Goal: Task Accomplishment & Management: Use online tool/utility

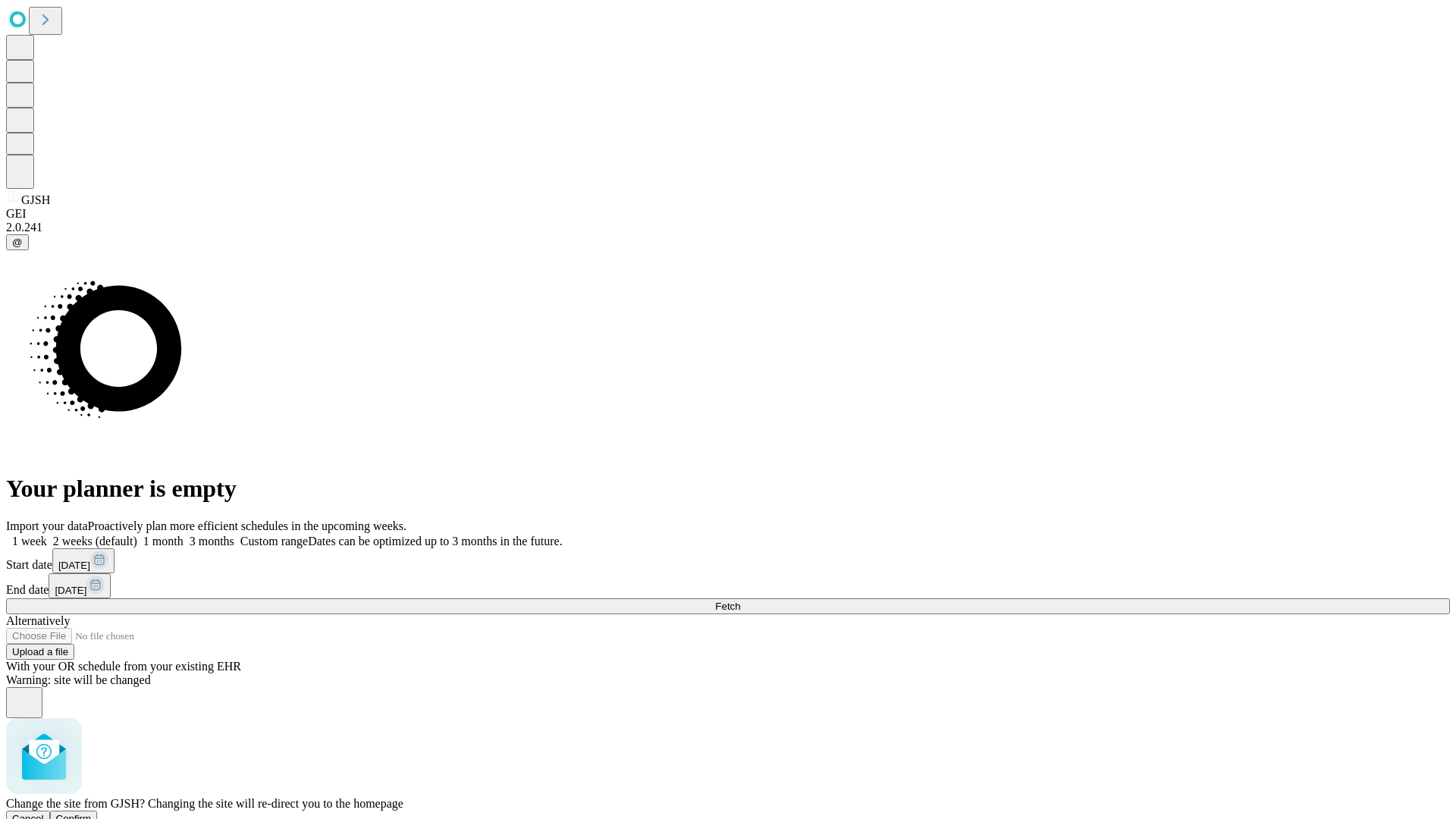
click at [92, 813] on span "Confirm" at bounding box center [73, 818] width 36 height 11
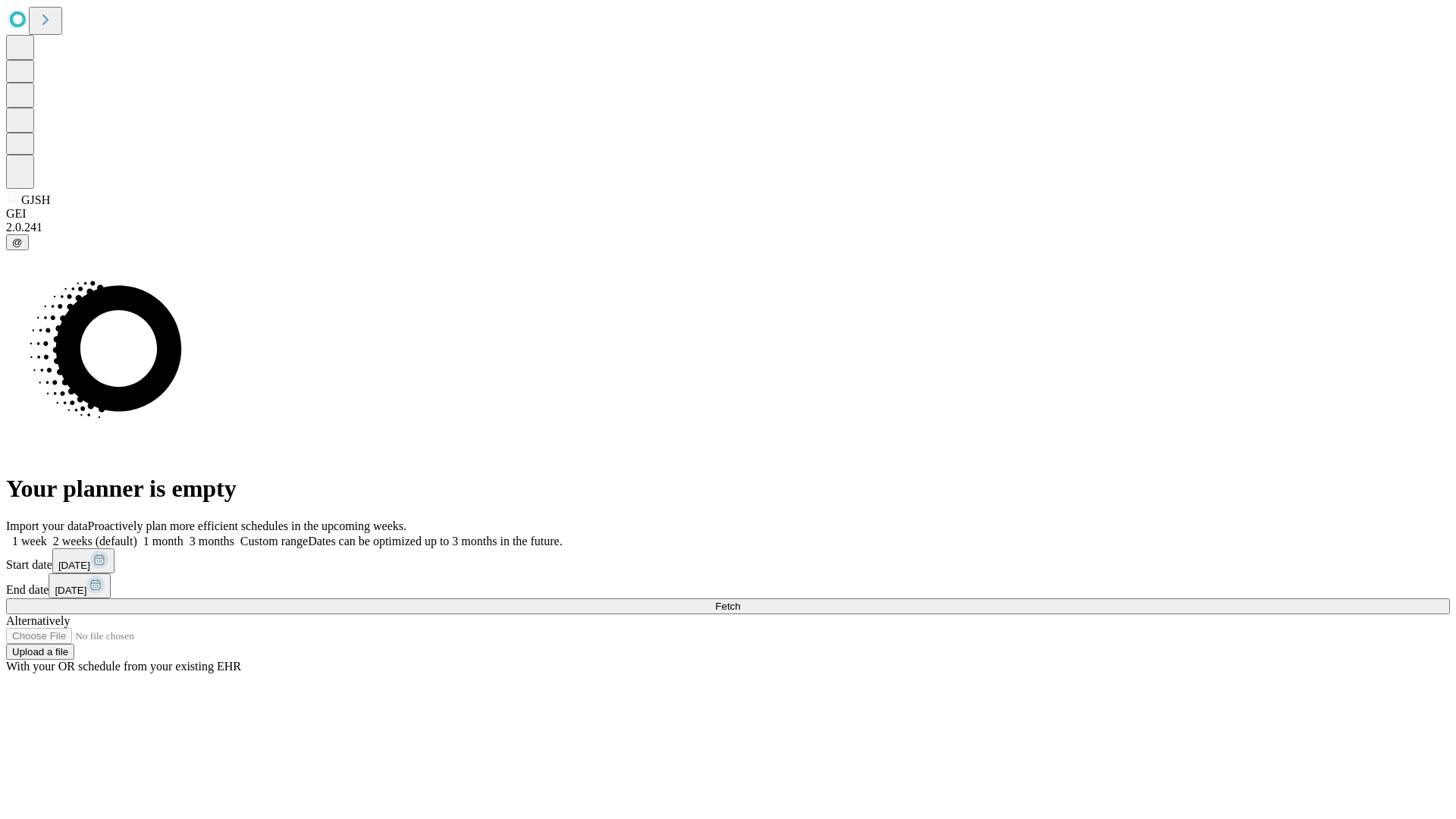
click at [183, 535] on label "1 month" at bounding box center [160, 541] width 47 height 13
click at [740, 600] on span "Fetch" at bounding box center [727, 606] width 25 height 11
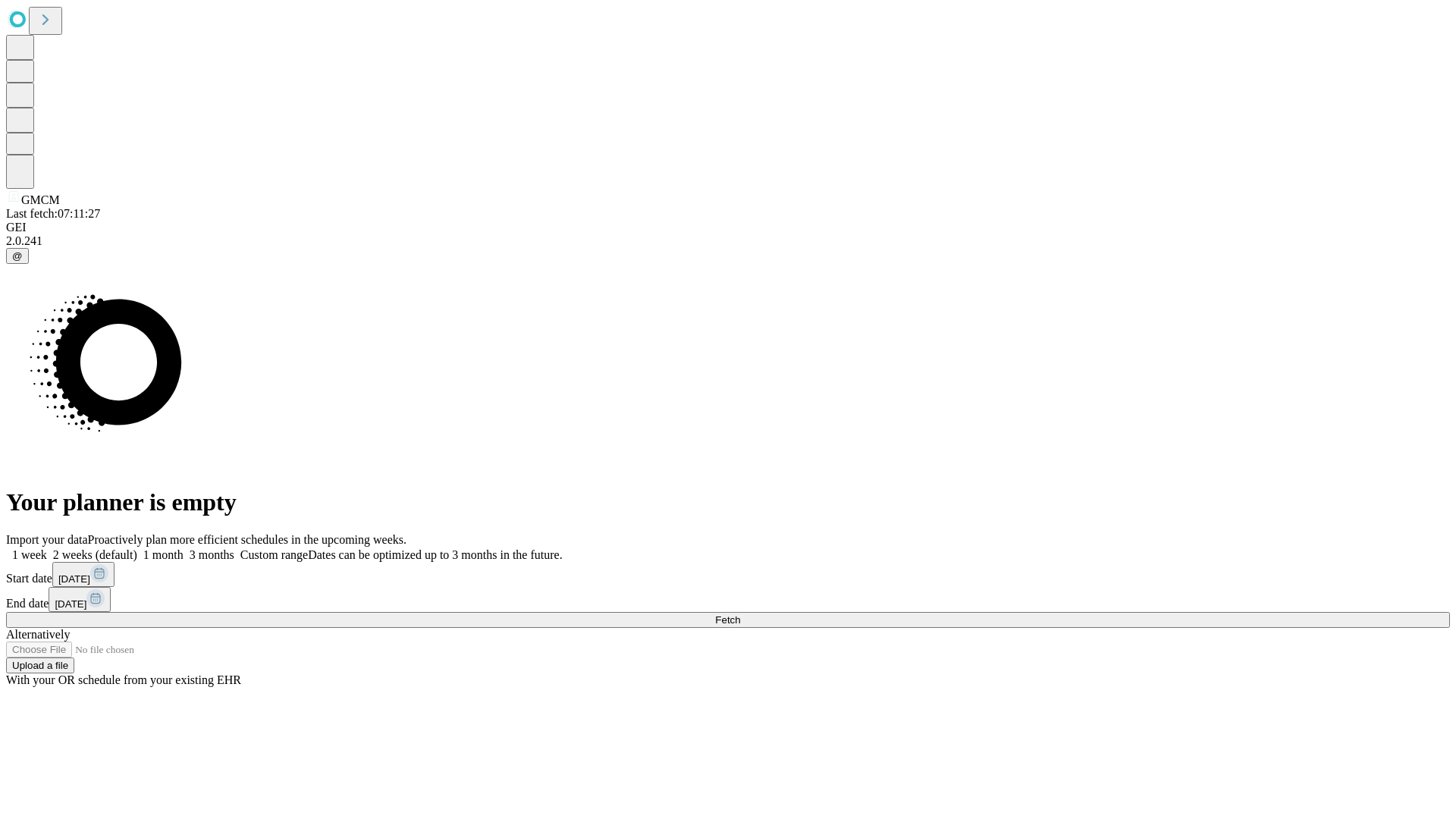
click at [183, 549] on label "1 month" at bounding box center [160, 555] width 47 height 13
click at [740, 614] on span "Fetch" at bounding box center [727, 620] width 25 height 11
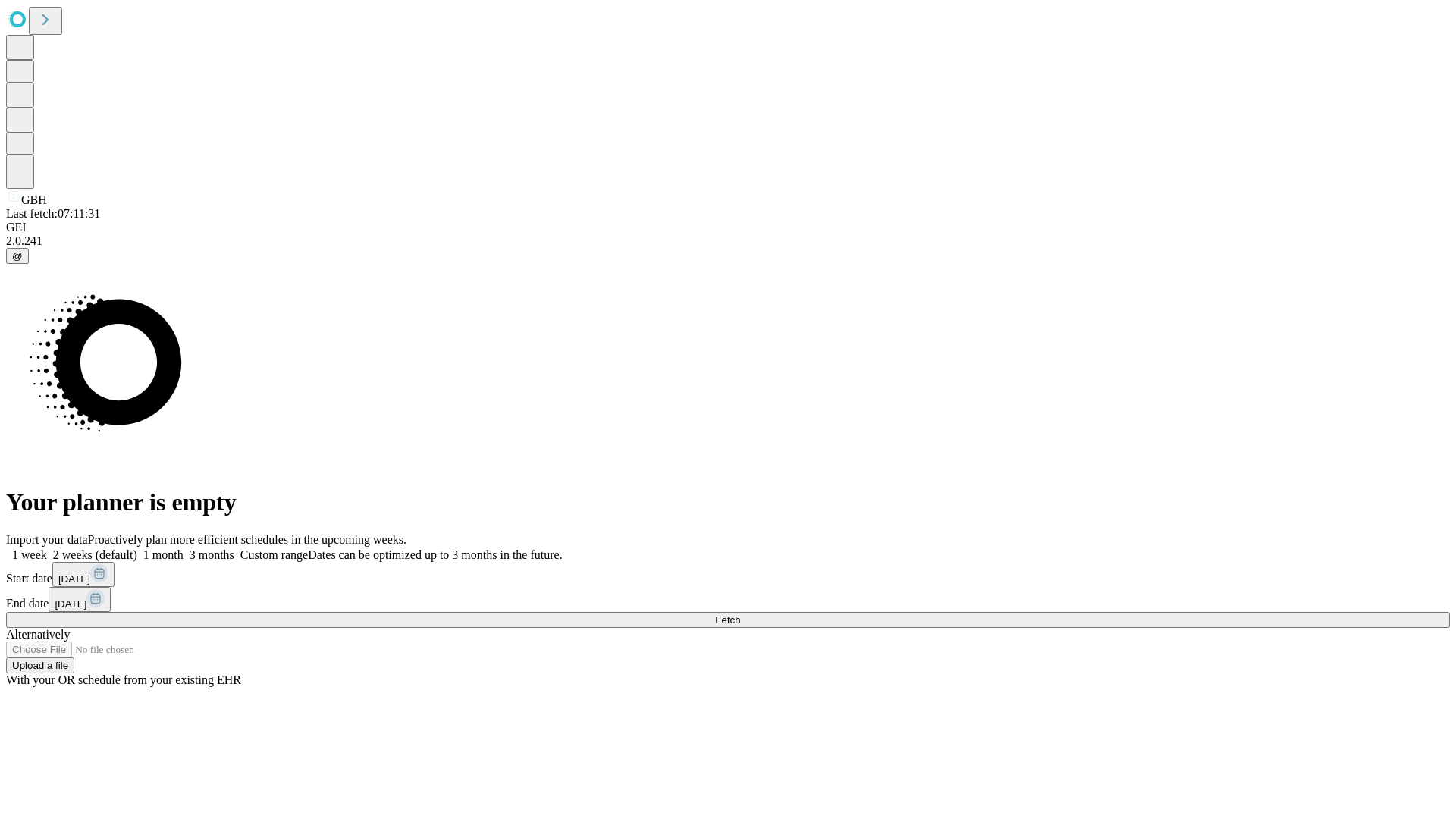
click at [740, 614] on span "Fetch" at bounding box center [727, 620] width 25 height 11
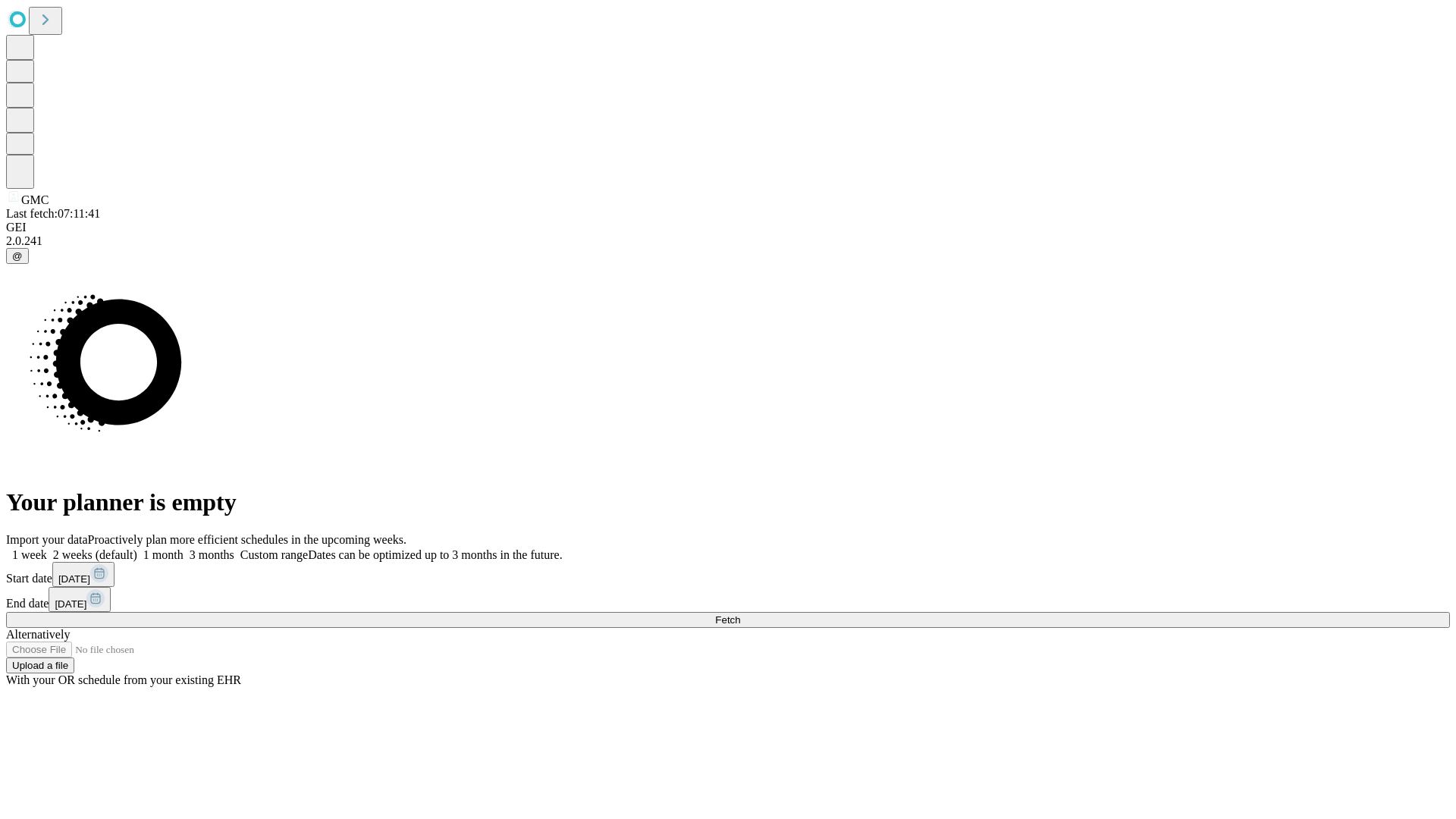
click at [183, 549] on label "1 month" at bounding box center [160, 555] width 47 height 13
click at [740, 614] on span "Fetch" at bounding box center [727, 620] width 25 height 11
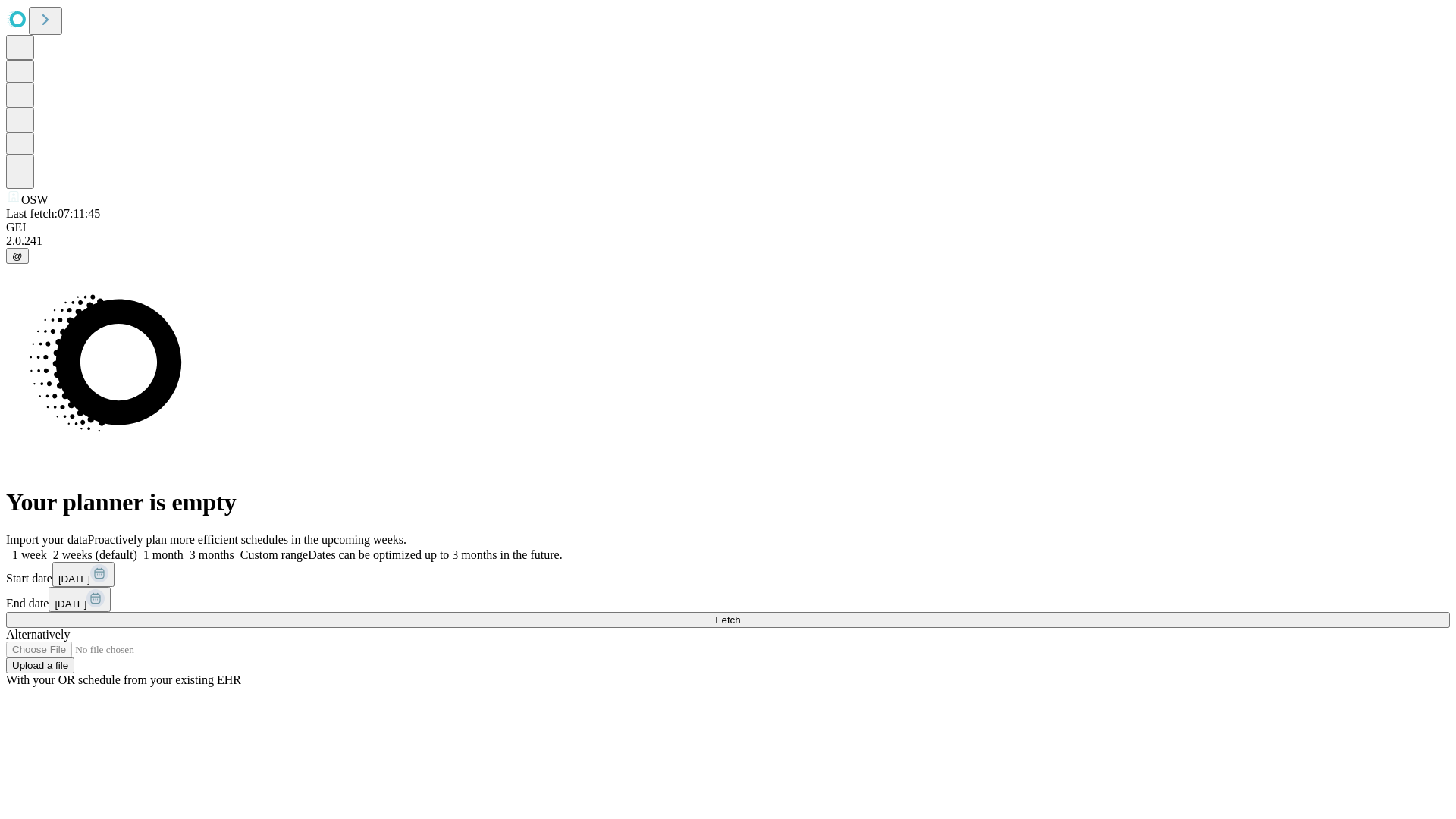
click at [183, 549] on label "1 month" at bounding box center [160, 555] width 47 height 13
click at [740, 614] on span "Fetch" at bounding box center [727, 620] width 25 height 11
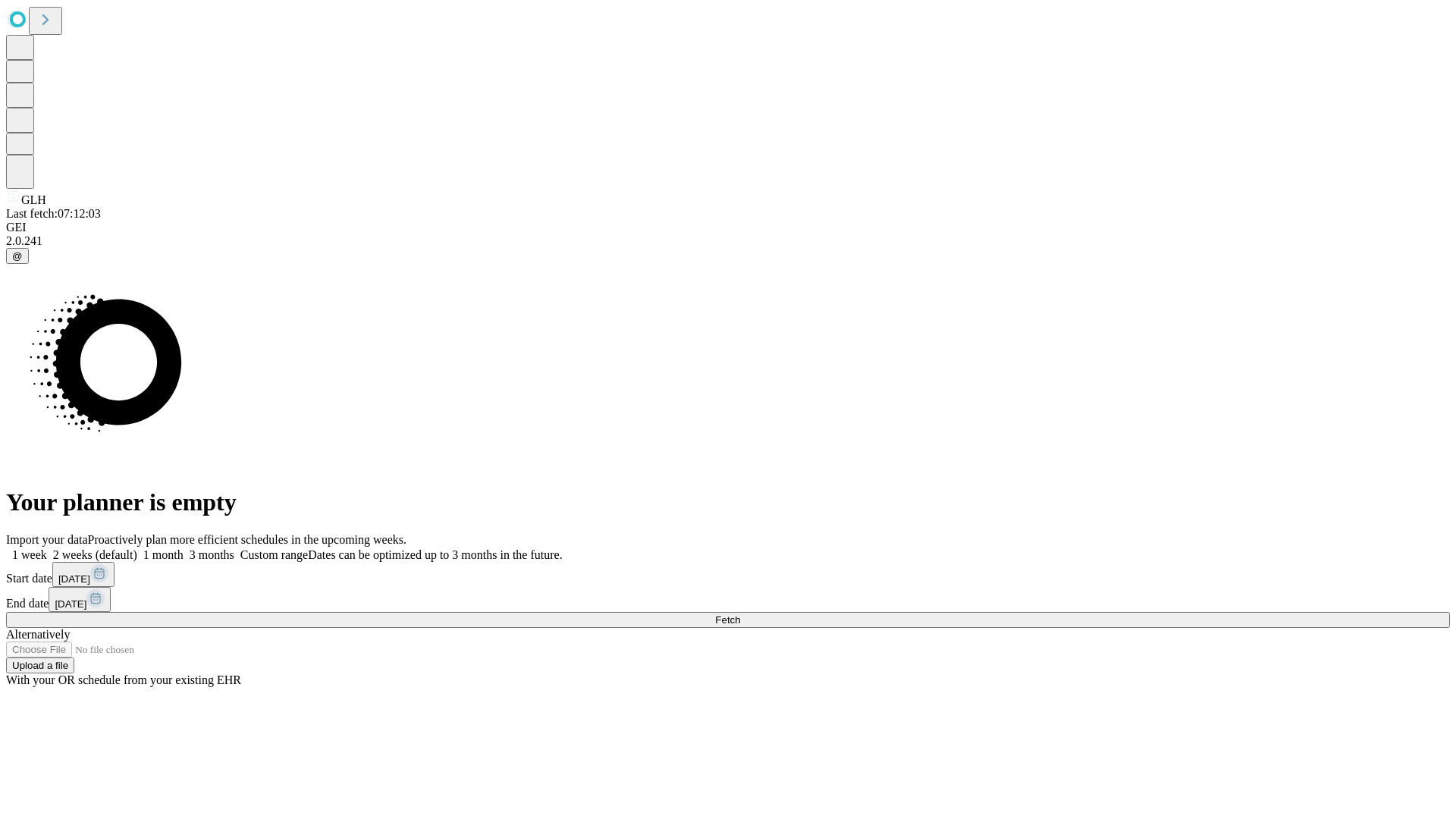
click at [183, 549] on label "1 month" at bounding box center [160, 555] width 47 height 13
click at [740, 614] on span "Fetch" at bounding box center [727, 620] width 25 height 11
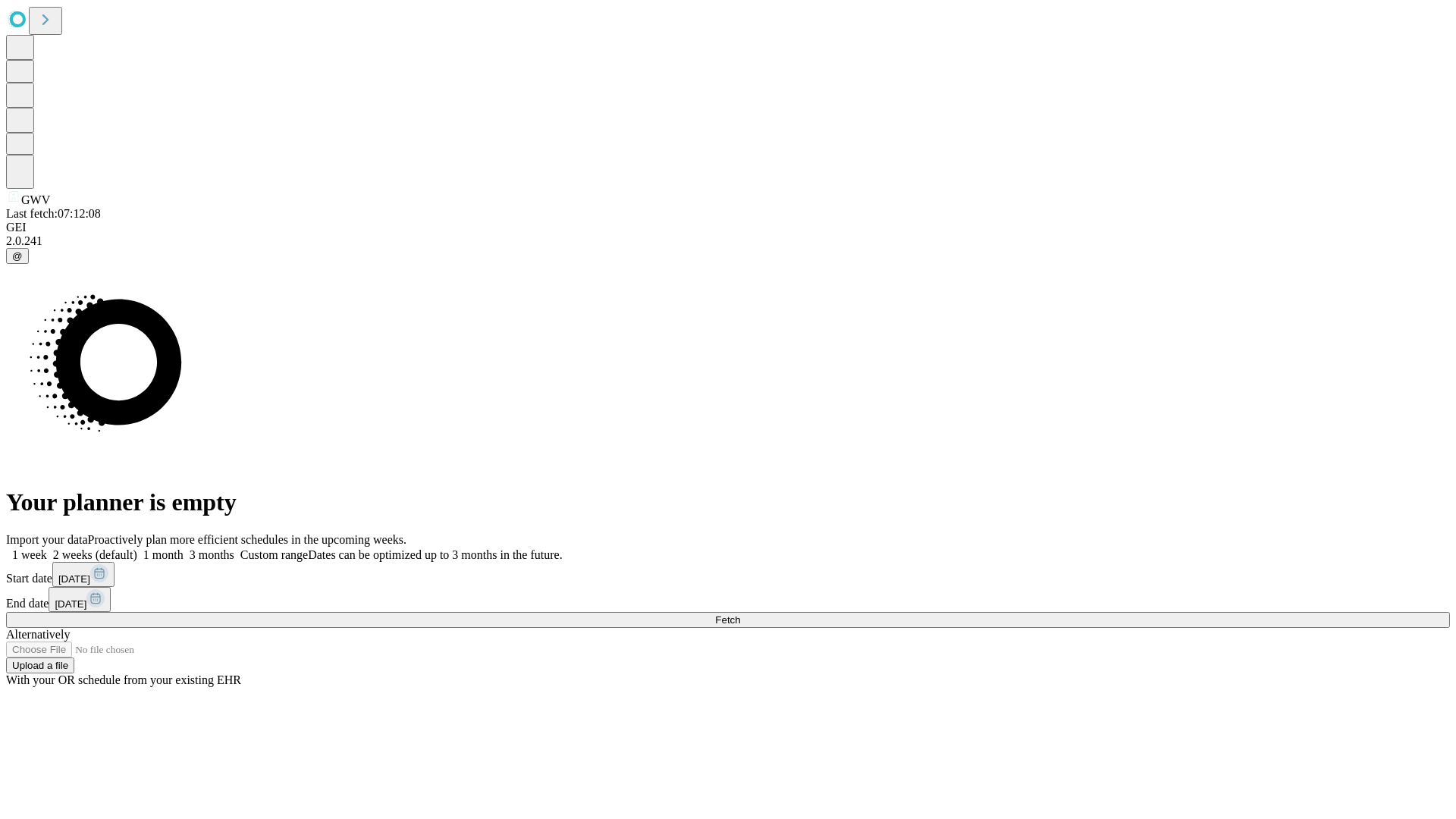
click at [183, 549] on label "1 month" at bounding box center [160, 555] width 47 height 13
click at [740, 614] on span "Fetch" at bounding box center [727, 620] width 25 height 11
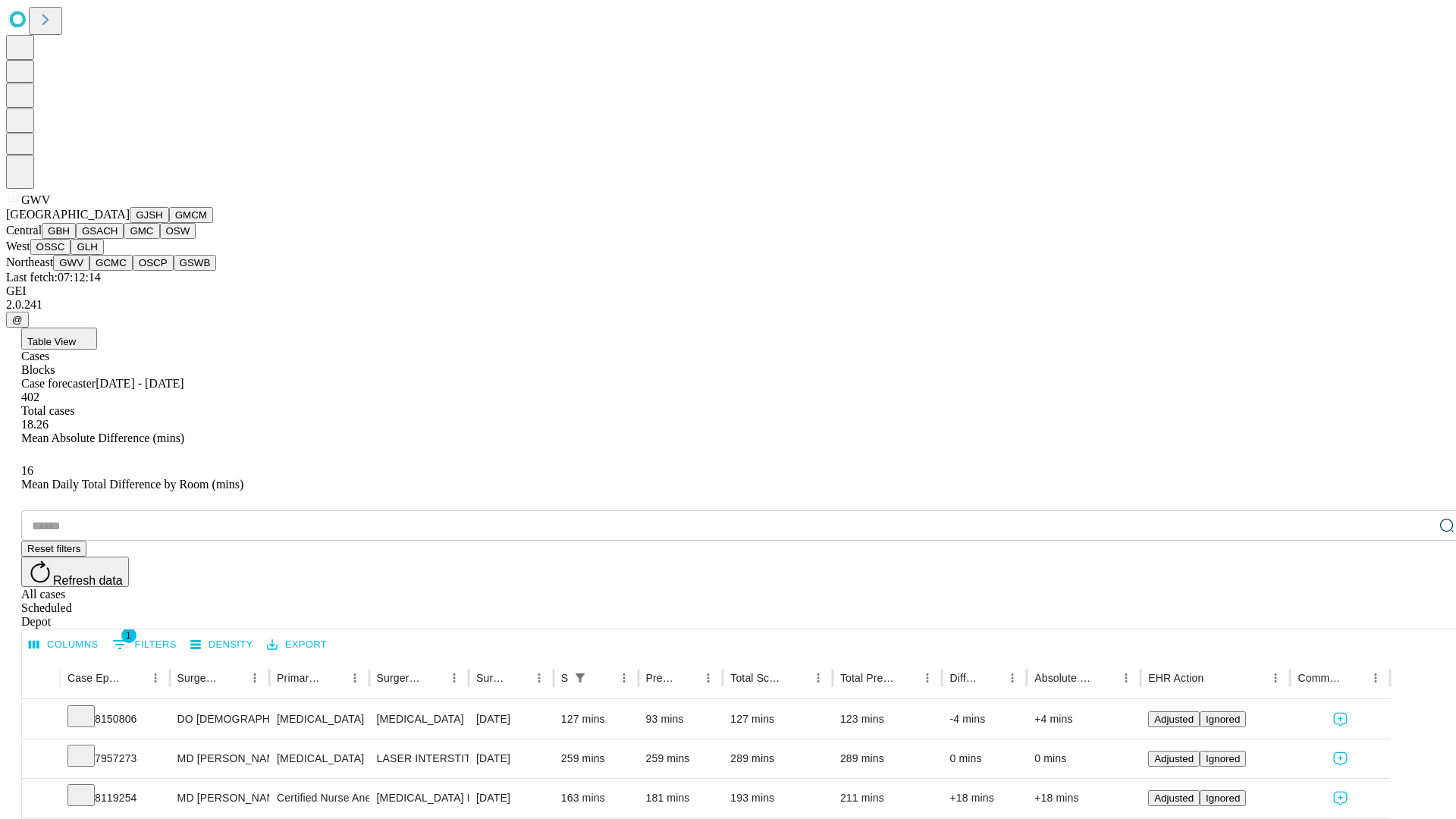
click at [118, 270] on button "GCMC" at bounding box center [111, 263] width 44 height 16
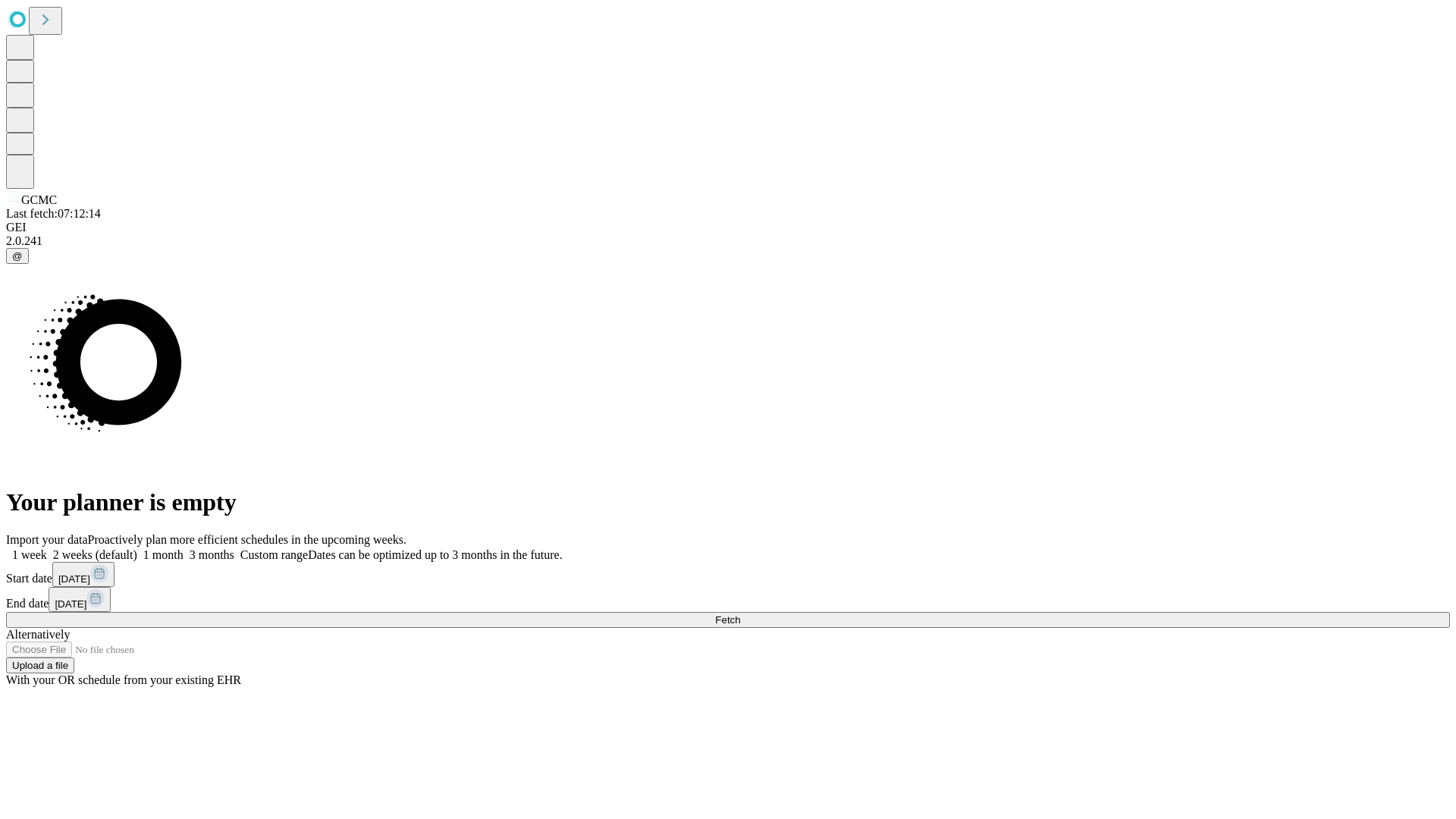
click at [740, 614] on span "Fetch" at bounding box center [727, 620] width 25 height 11
